Goal: Task Accomplishment & Management: Manage account settings

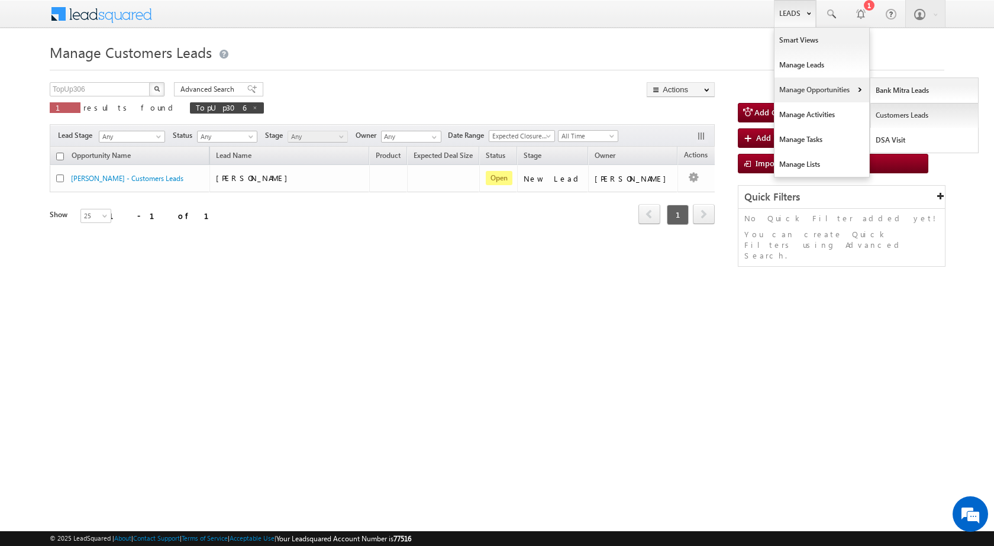
click at [898, 120] on link "Customers Leads" at bounding box center [924, 115] width 108 height 25
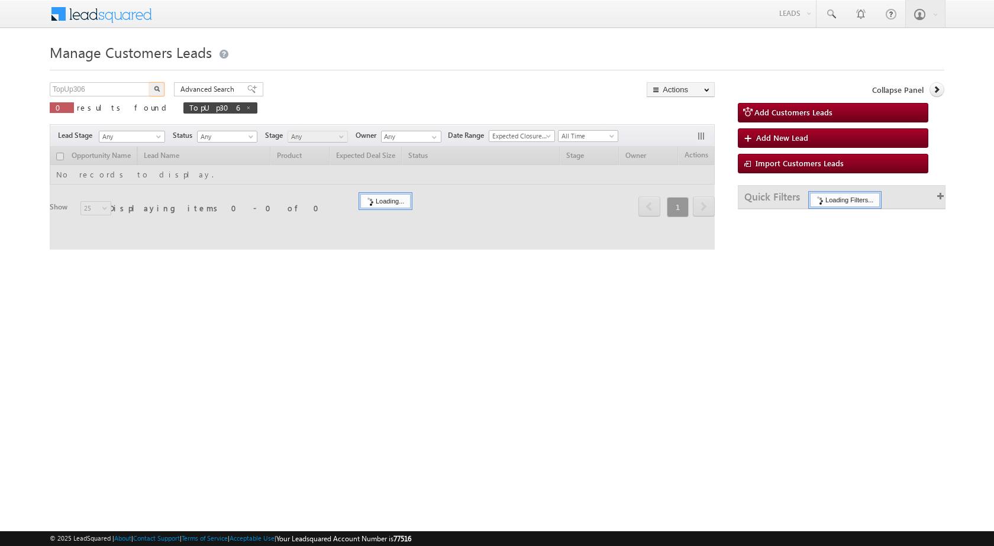
click at [93, 93] on input "TopUp306" at bounding box center [100, 89] width 101 height 14
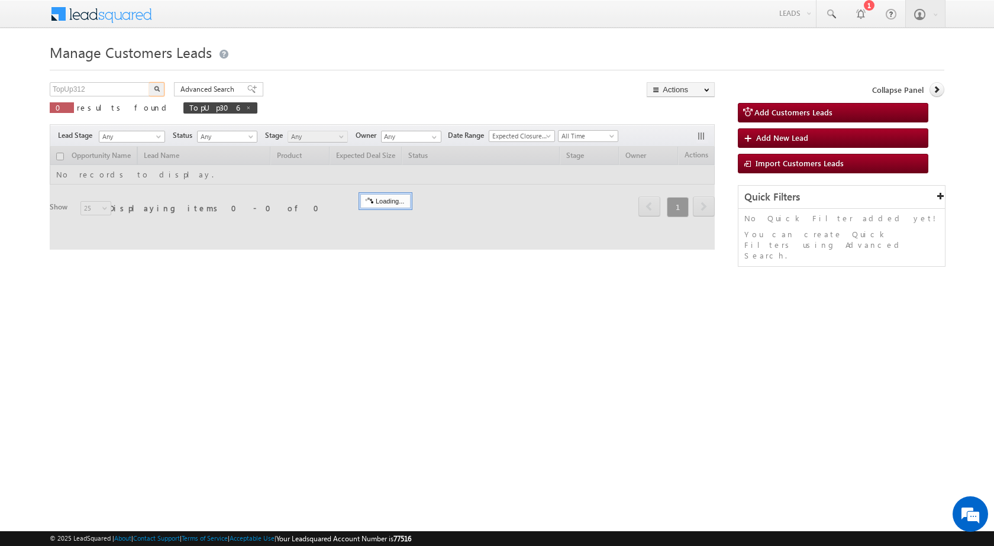
type input "TopUp312"
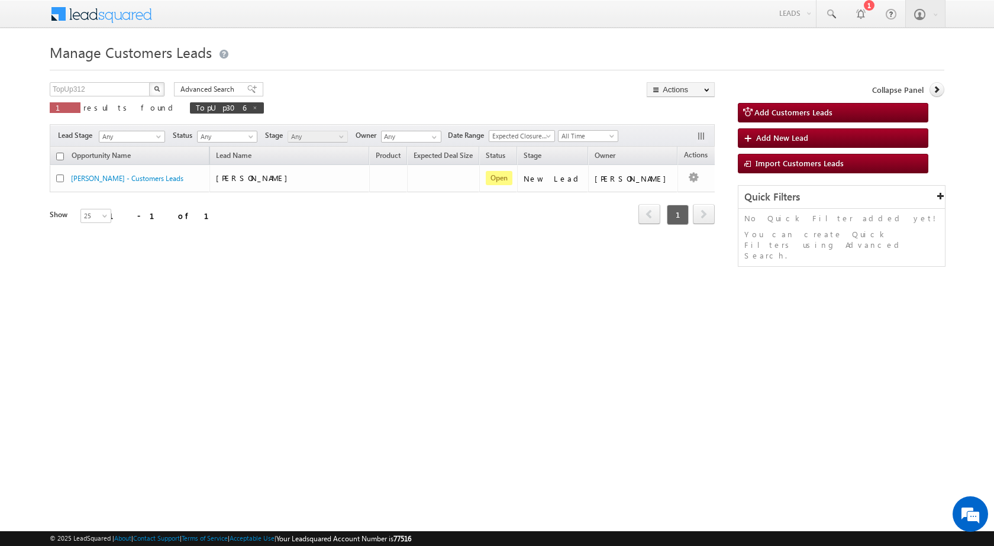
click at [156, 89] on img "button" at bounding box center [157, 89] width 6 height 6
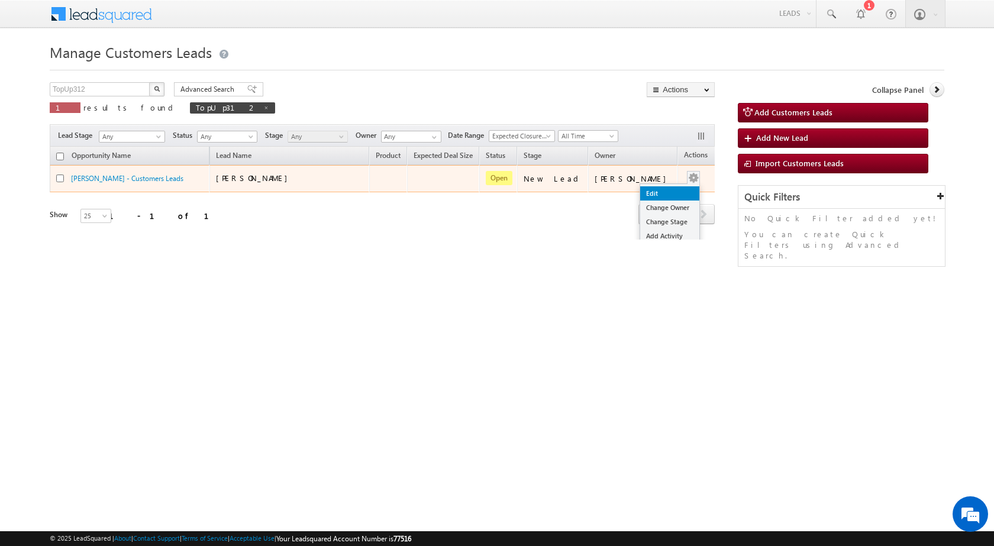
click at [662, 186] on link "Edit" at bounding box center [669, 193] width 59 height 14
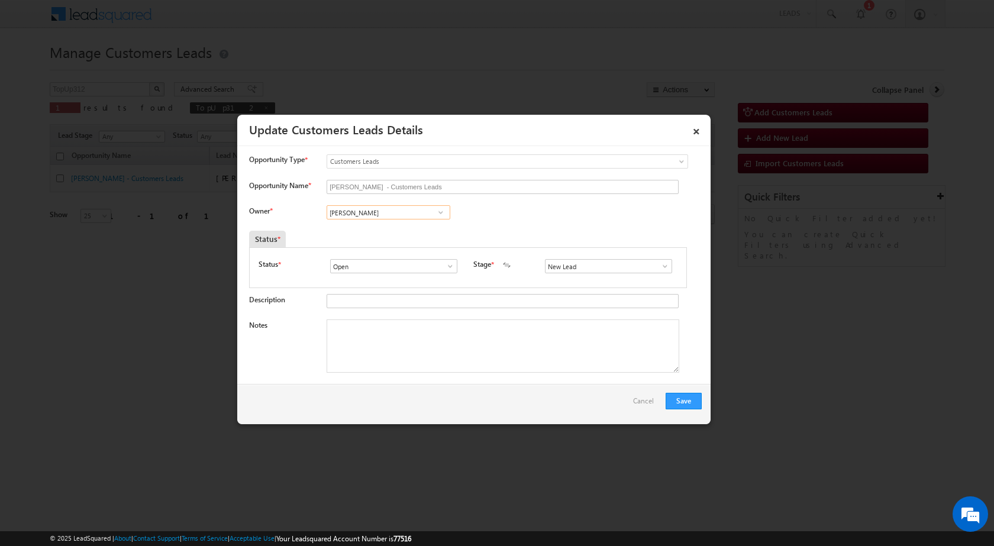
click at [389, 216] on input "[PERSON_NAME]" at bounding box center [389, 212] width 124 height 14
paste input "[EMAIL_ADDRESS][DOMAIN_NAME]"
type input "[EMAIL_ADDRESS][DOMAIN_NAME]"
click at [406, 348] on textarea "Notes" at bounding box center [503, 345] width 353 height 53
click at [399, 214] on input at bounding box center [389, 212] width 124 height 14
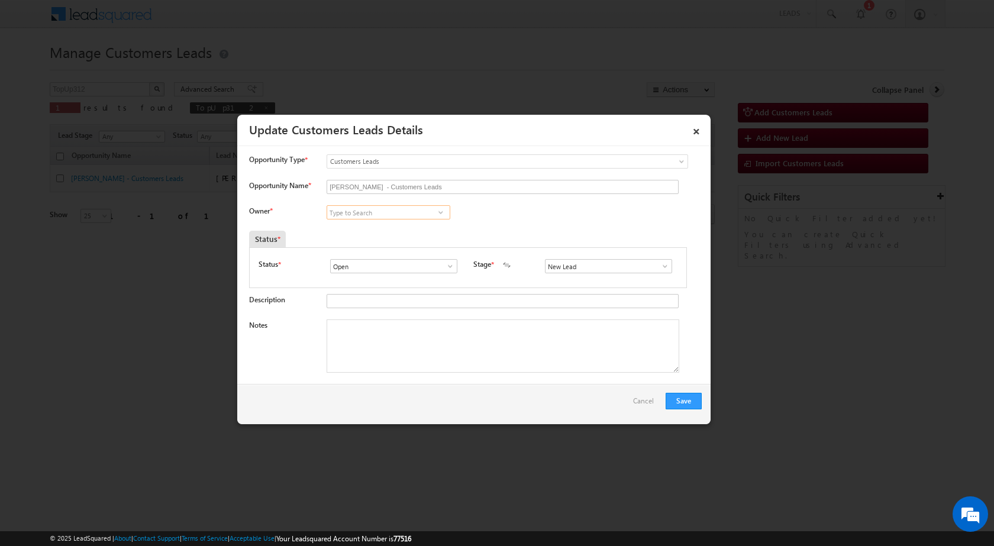
paste input "[EMAIL_ADDRESS][DOMAIN_NAME]"
click at [396, 228] on link "[PERSON_NAME] [EMAIL_ADDRESS][DOMAIN_NAME]" at bounding box center [388, 230] width 122 height 21
type input "[PERSON_NAME]"
click at [376, 351] on textarea "Notes" at bounding box center [503, 345] width 353 height 53
type textarea "C"
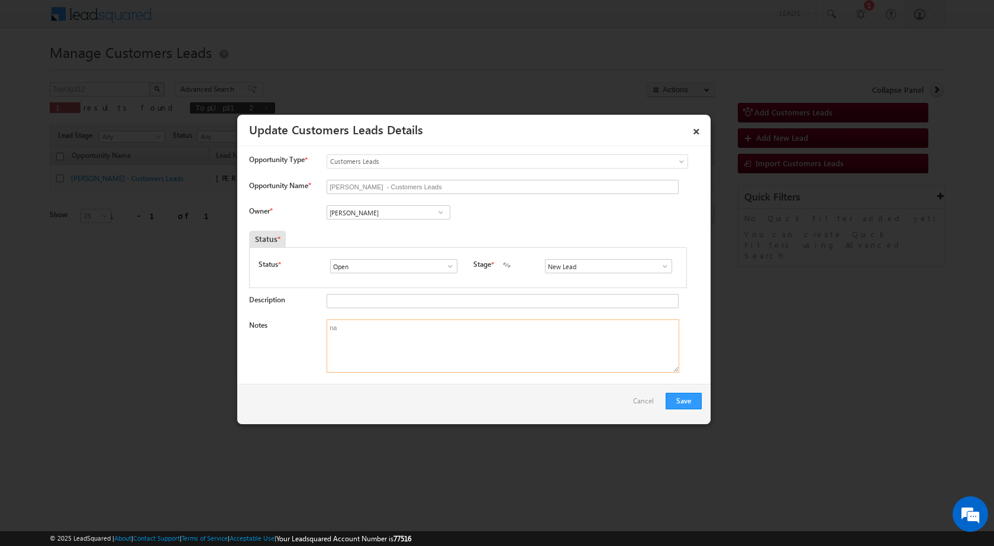
type textarea "n"
paste textarea "[PERSON_NAME]"
paste textarea "8449586881"
click at [480, 331] on textarea "Name - [PERSON_NAME] / Mobile no [PHONE_NUMBER]" at bounding box center [503, 345] width 353 height 53
type textarea "Name - [PERSON_NAME] / Mobile no [PHONE_NUMBER] / Cust interested in Top-up Loa…"
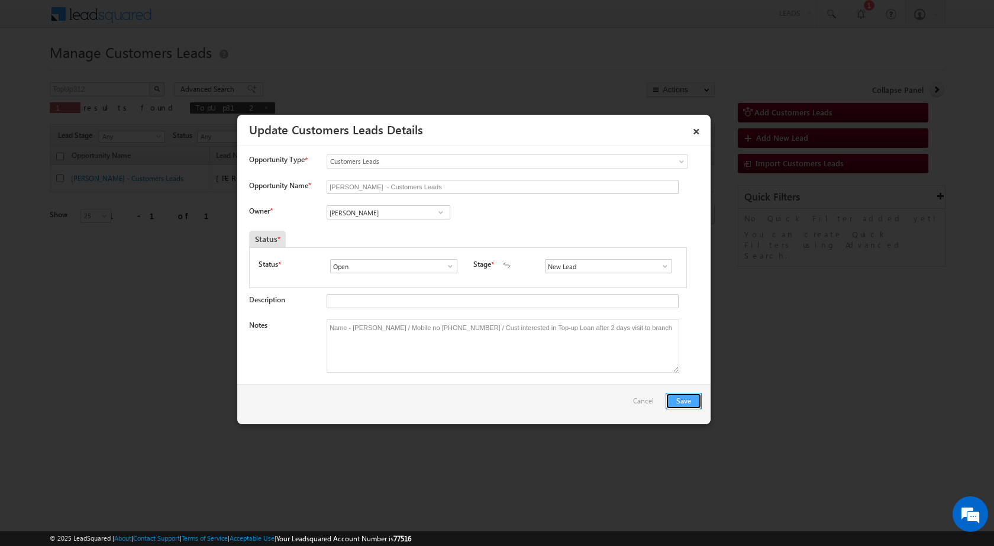
click at [676, 403] on button "Save" at bounding box center [684, 401] width 36 height 17
